Goal: Transaction & Acquisition: Purchase product/service

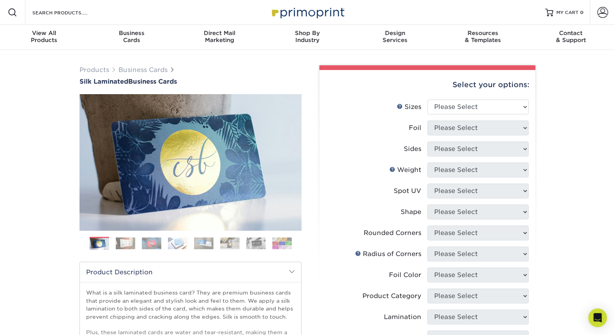
click at [125, 247] on img at bounding box center [125, 244] width 19 height 12
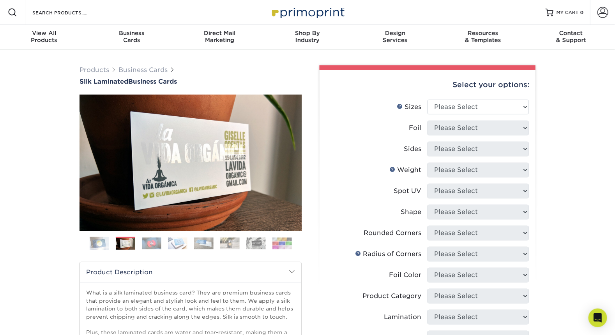
click at [156, 246] on img at bounding box center [151, 244] width 19 height 12
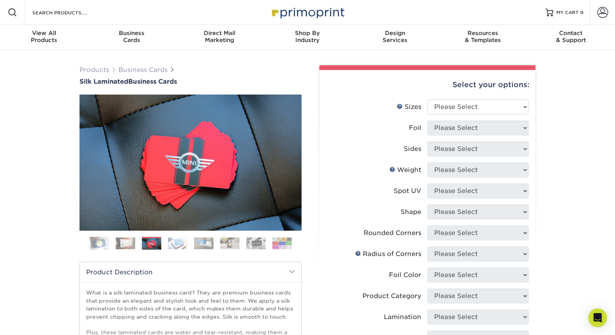
click at [104, 250] on img at bounding box center [99, 243] width 19 height 19
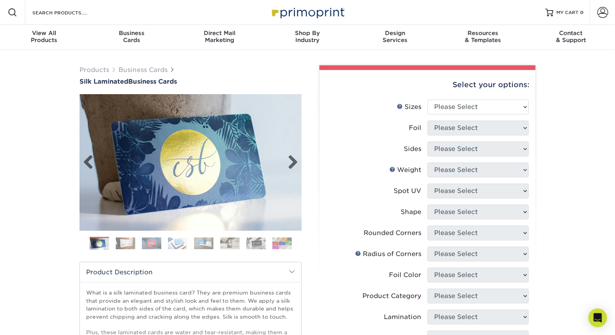
scroll to position [117, 0]
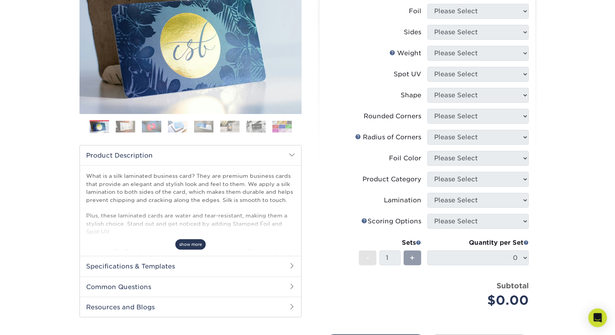
click at [187, 242] on span "show more" at bounding box center [190, 245] width 30 height 11
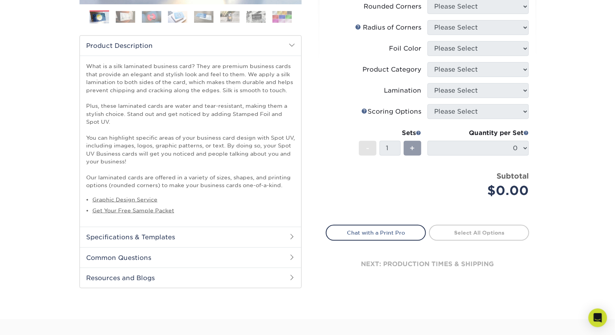
scroll to position [234, 0]
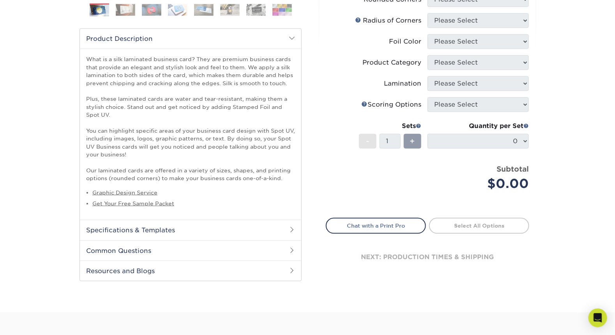
click at [179, 233] on h2 "Specifications & Templates" at bounding box center [190, 230] width 221 height 20
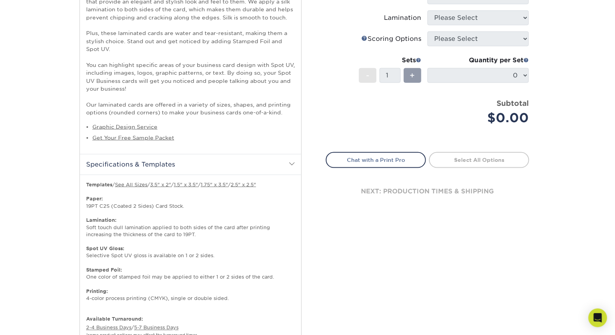
scroll to position [312, 0]
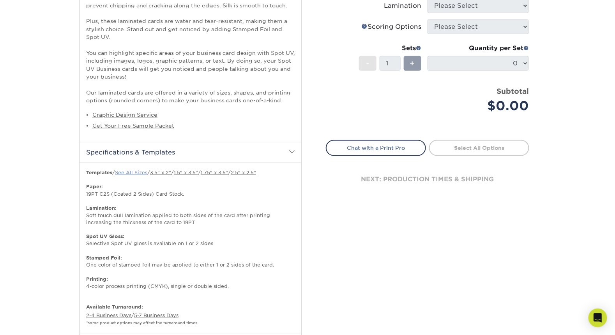
click at [128, 170] on link "See All Sizes" at bounding box center [131, 173] width 32 height 6
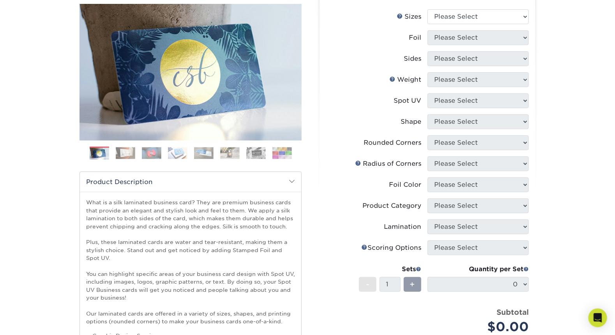
scroll to position [78, 0]
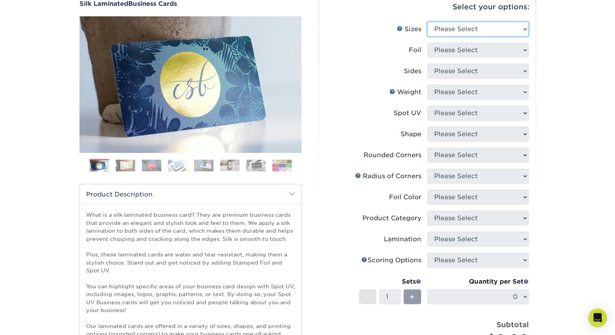
click at [477, 30] on select "Please Select 1.5" x 3.5" - Mini 1.75" x 3.5" - Mini 2" x 2" - Square 2" x 3" -…" at bounding box center [477, 29] width 101 height 15
click at [366, 124] on li "Spot UV Please Select" at bounding box center [427, 116] width 203 height 21
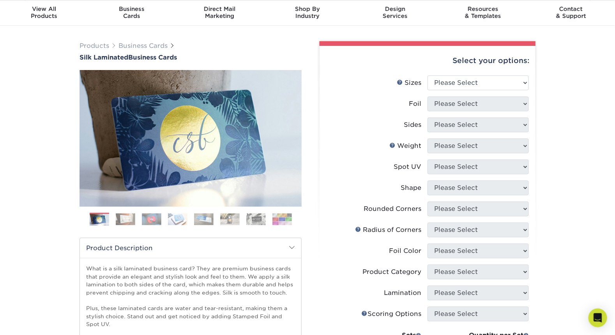
scroll to position [0, 0]
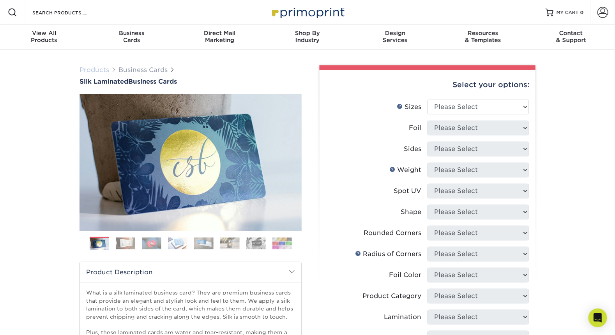
click at [103, 71] on link "Products" at bounding box center [94, 69] width 30 height 7
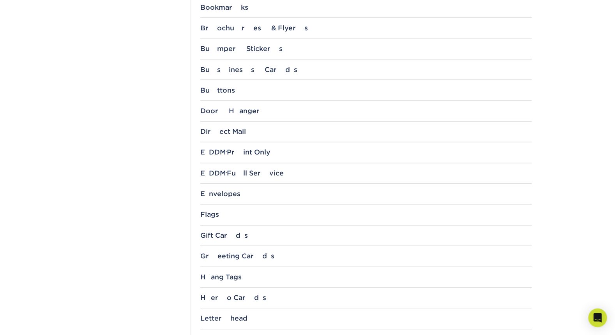
scroll to position [467, 0]
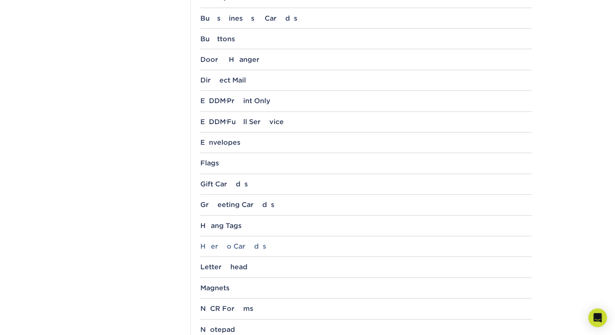
click at [231, 244] on div "Hero Cards" at bounding box center [366, 247] width 332 height 8
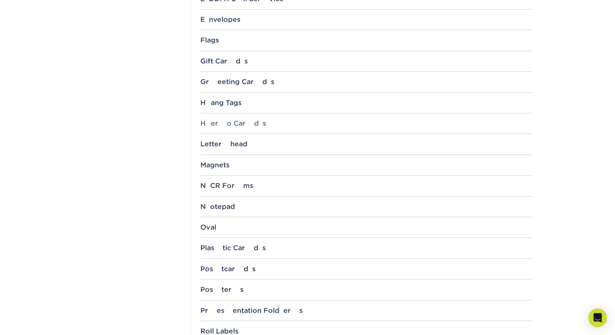
scroll to position [623, 0]
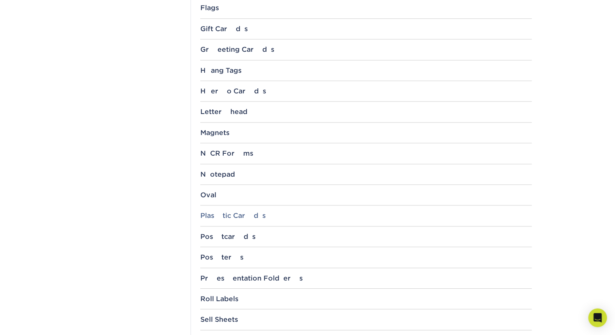
click at [230, 212] on div "Plastic Cards" at bounding box center [366, 216] width 332 height 8
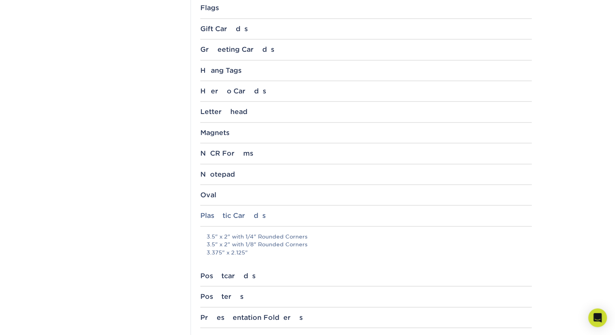
click at [230, 212] on div "Plastic Cards" at bounding box center [366, 216] width 332 height 8
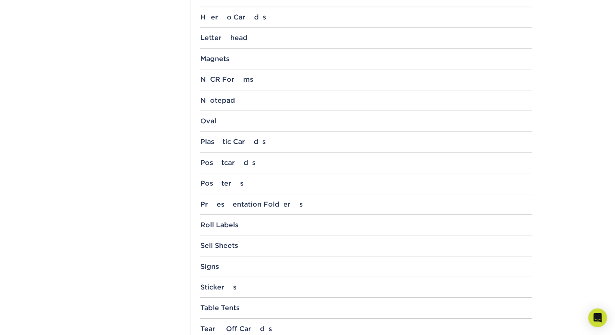
scroll to position [779, 0]
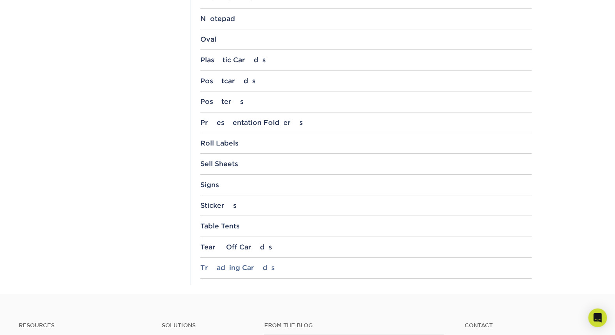
click at [245, 264] on div "Trading Cards" at bounding box center [366, 268] width 332 height 8
click at [234, 247] on div "Tear Off Cards" at bounding box center [366, 247] width 332 height 8
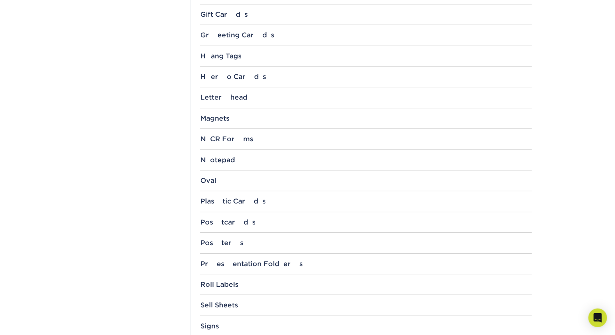
scroll to position [623, 0]
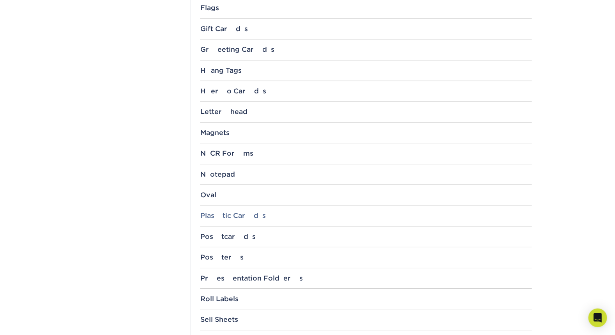
click at [244, 216] on div "Plastic Cards" at bounding box center [366, 216] width 332 height 8
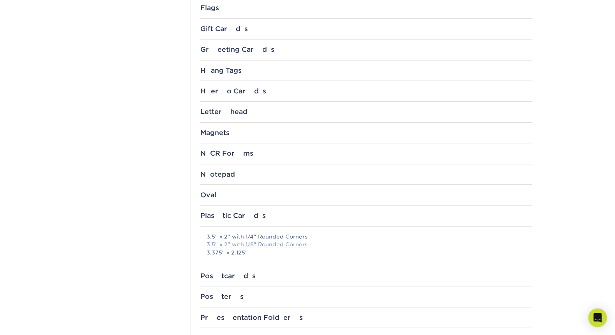
click at [230, 242] on link "3.5" x 2" with 1/8" Rounded Corners" at bounding box center [256, 245] width 101 height 6
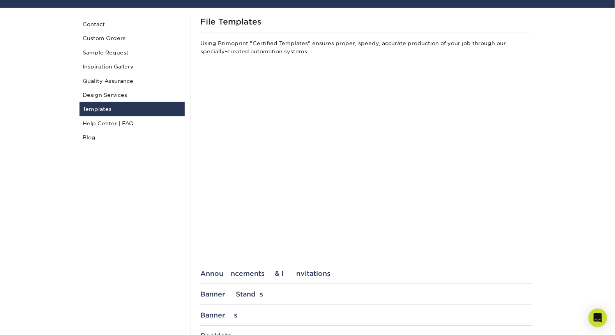
scroll to position [0, 0]
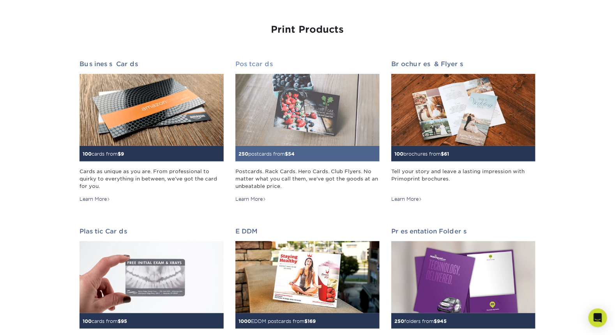
scroll to position [117, 0]
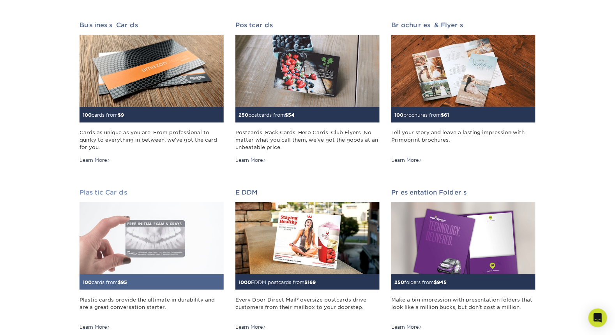
click at [102, 191] on h2 "Plastic Cards" at bounding box center [151, 192] width 144 height 7
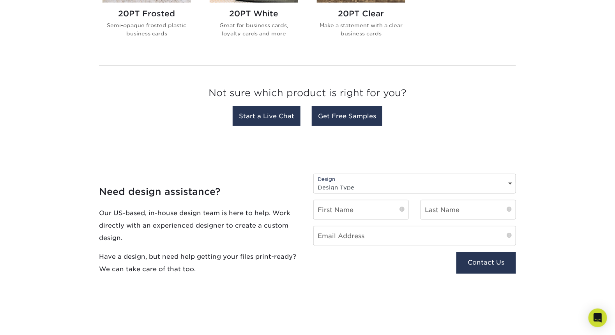
scroll to position [506, 0]
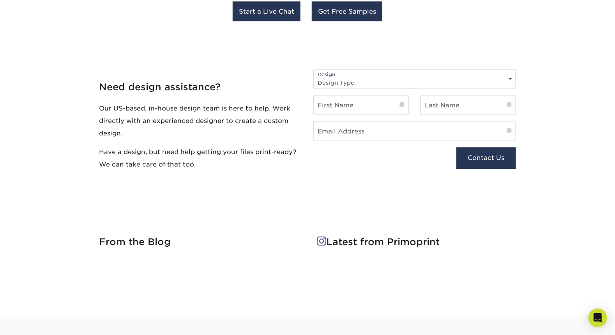
click at [348, 79] on select "Design Type Design Edits New Design" at bounding box center [415, 83] width 202 height 11
select select "Design Edits"
click at [314, 78] on select "Design Type Design Edits New Design" at bounding box center [415, 83] width 202 height 11
drag, startPoint x: 334, startPoint y: 79, endPoint x: 335, endPoint y: 86, distance: 6.7
click at [334, 79] on select "Design Type Design Edits New Design" at bounding box center [415, 83] width 202 height 11
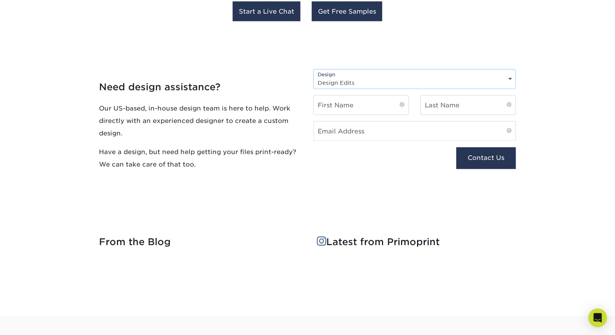
click at [314, 78] on select "Design Type Design Edits New Design" at bounding box center [415, 83] width 202 height 11
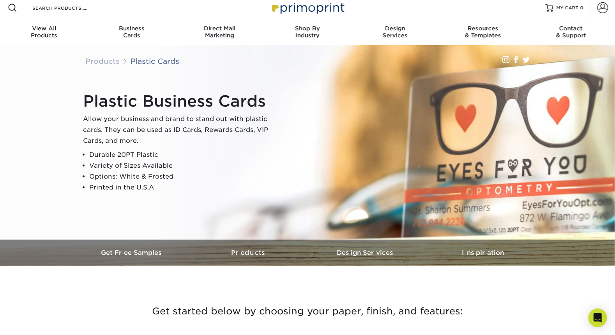
scroll to position [0, 0]
